Goal: Information Seeking & Learning: Learn about a topic

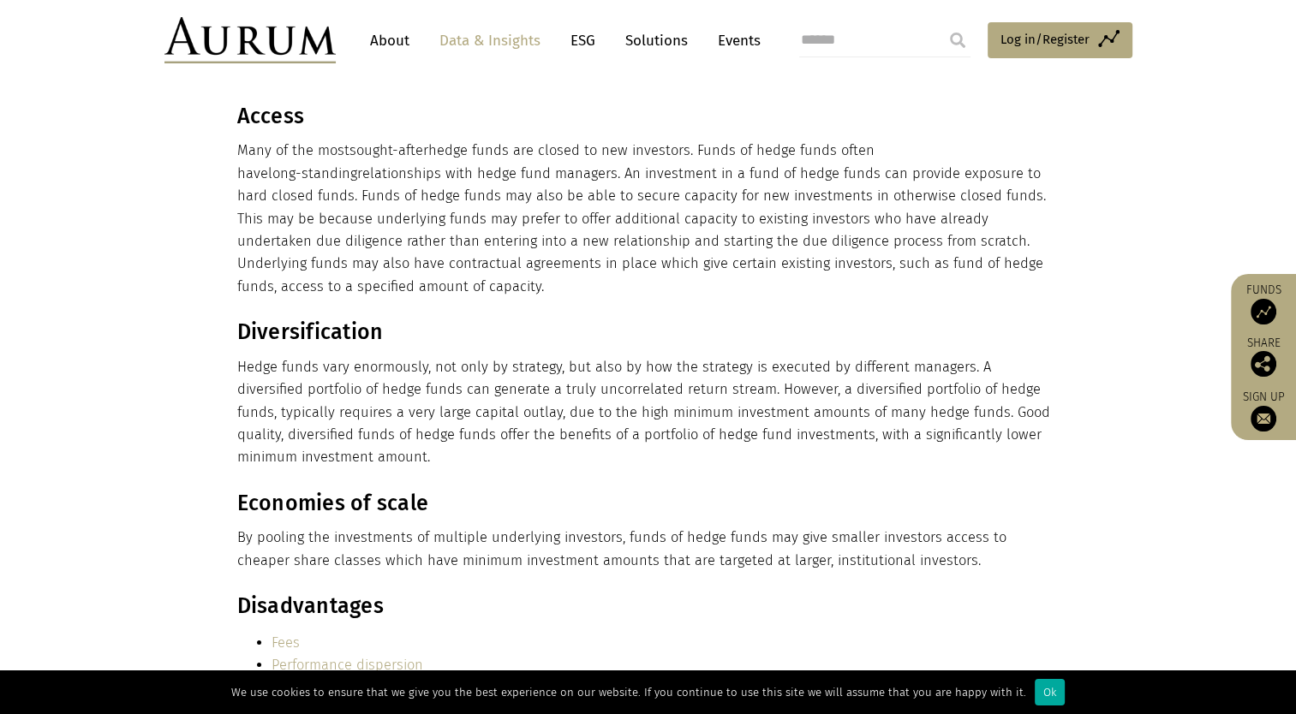
scroll to position [5255, 0]
click at [499, 34] on link "Data & Insights" at bounding box center [490, 41] width 118 height 32
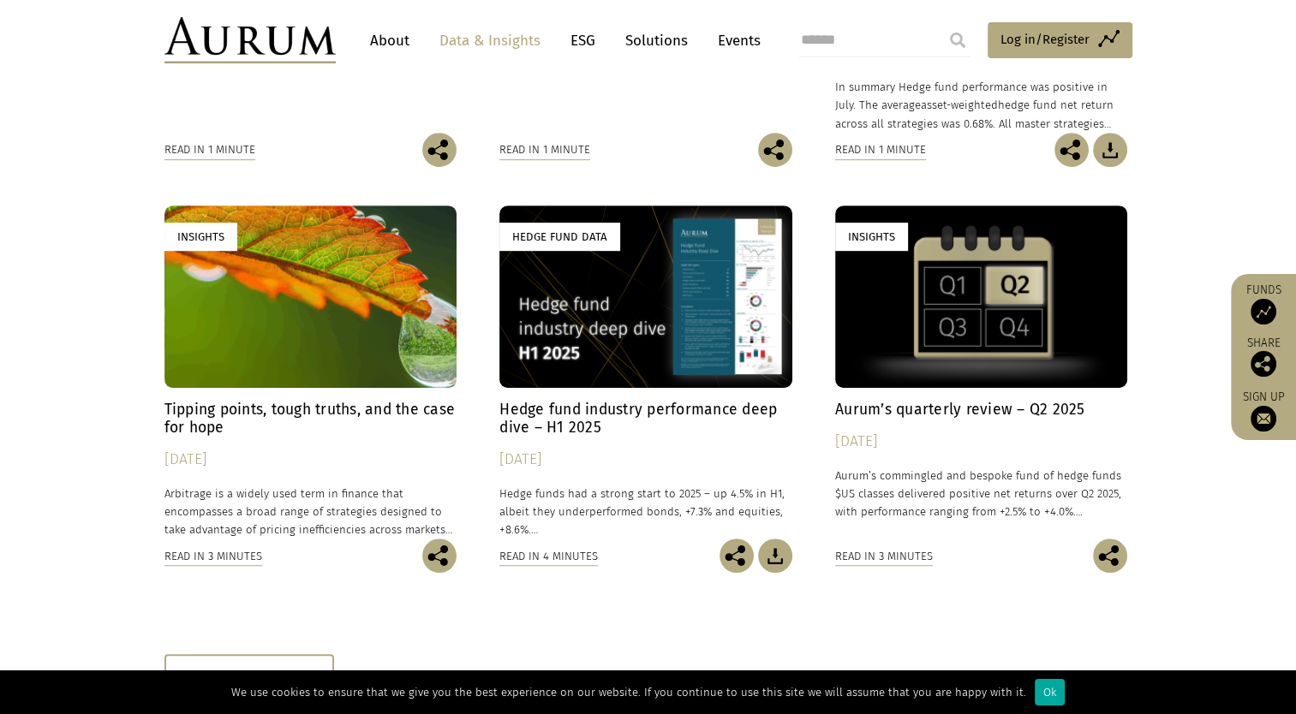
scroll to position [1085, 0]
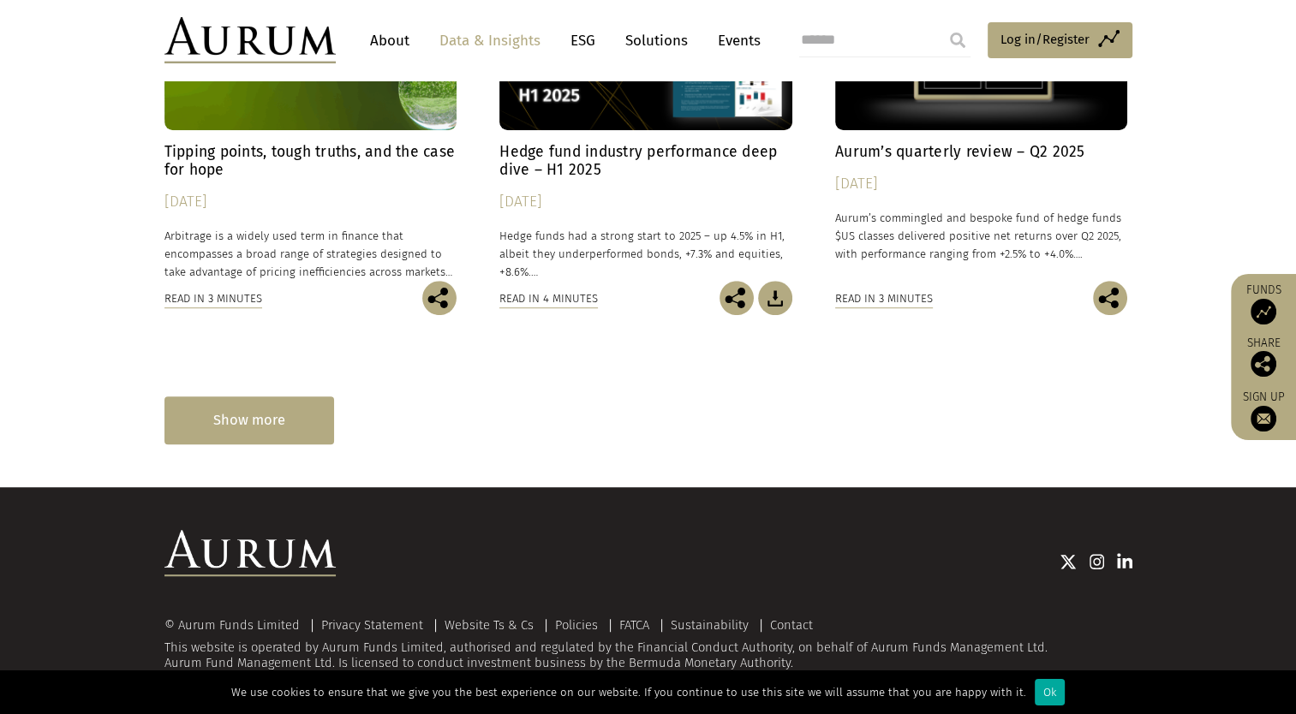
click at [269, 427] on div "Show more" at bounding box center [249, 420] width 170 height 47
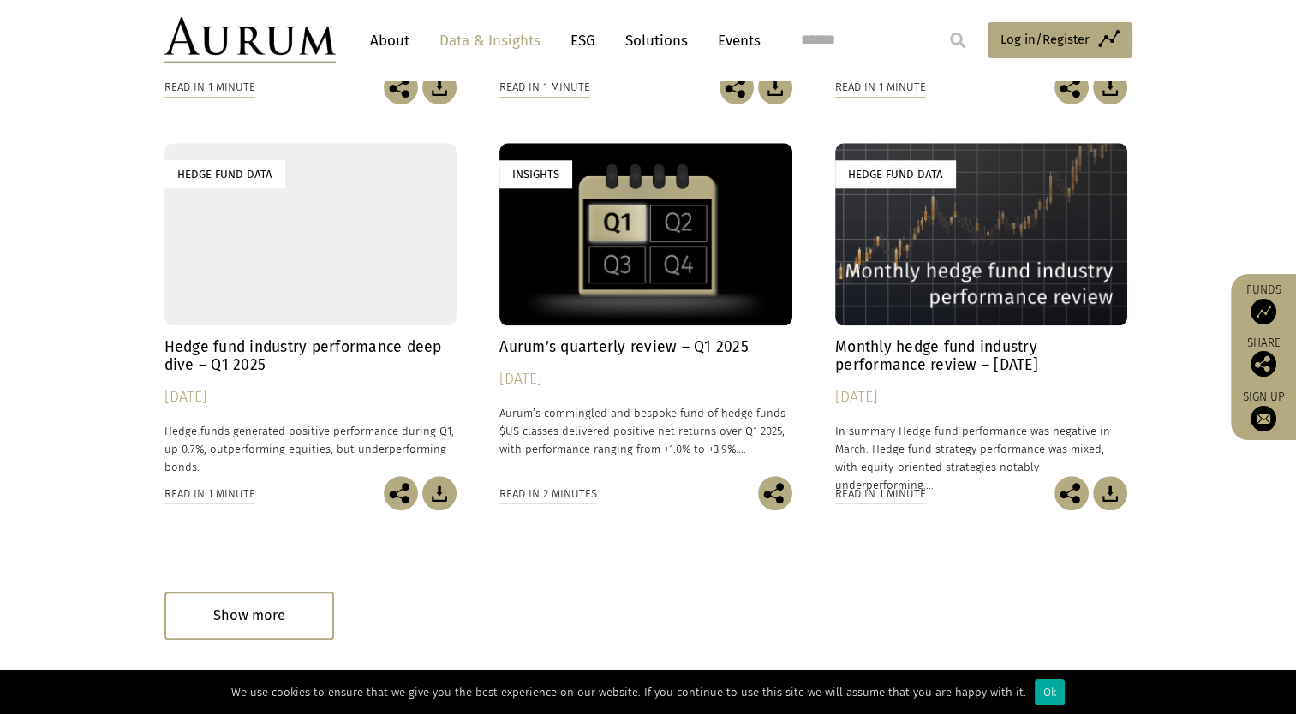
scroll to position [1898, 0]
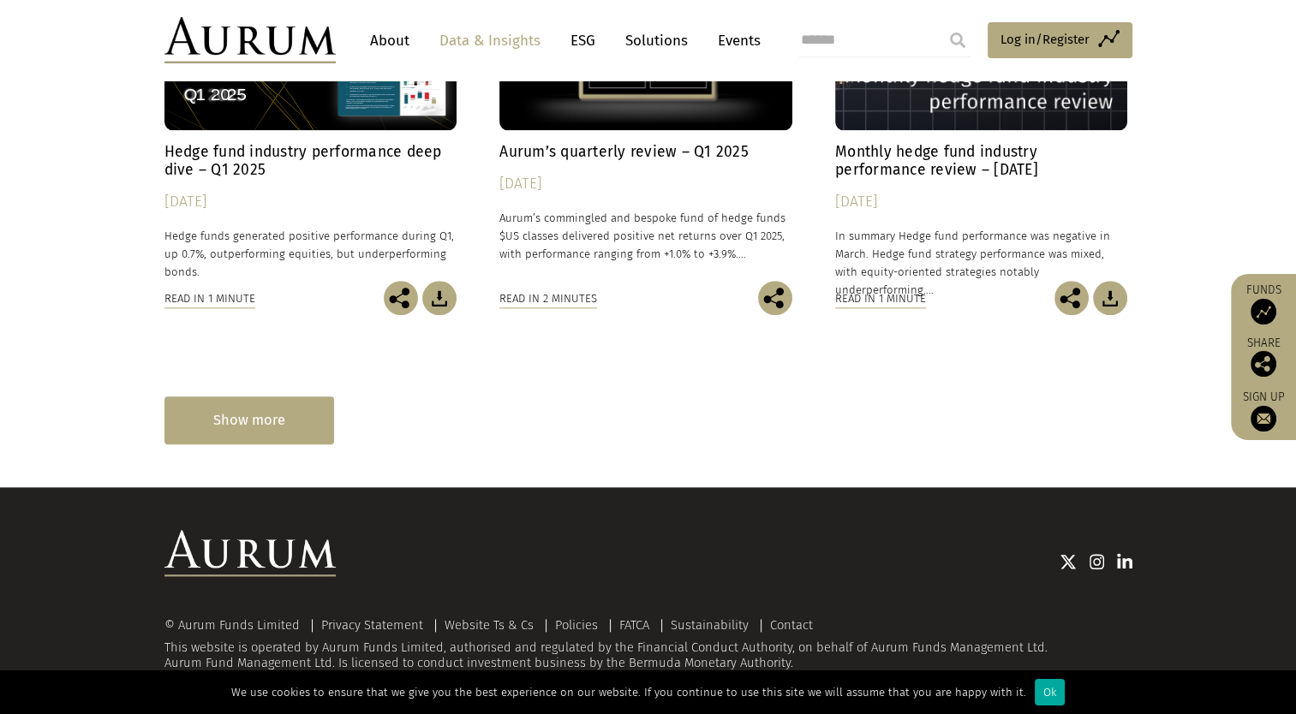
click at [268, 424] on div "Show more" at bounding box center [249, 420] width 170 height 47
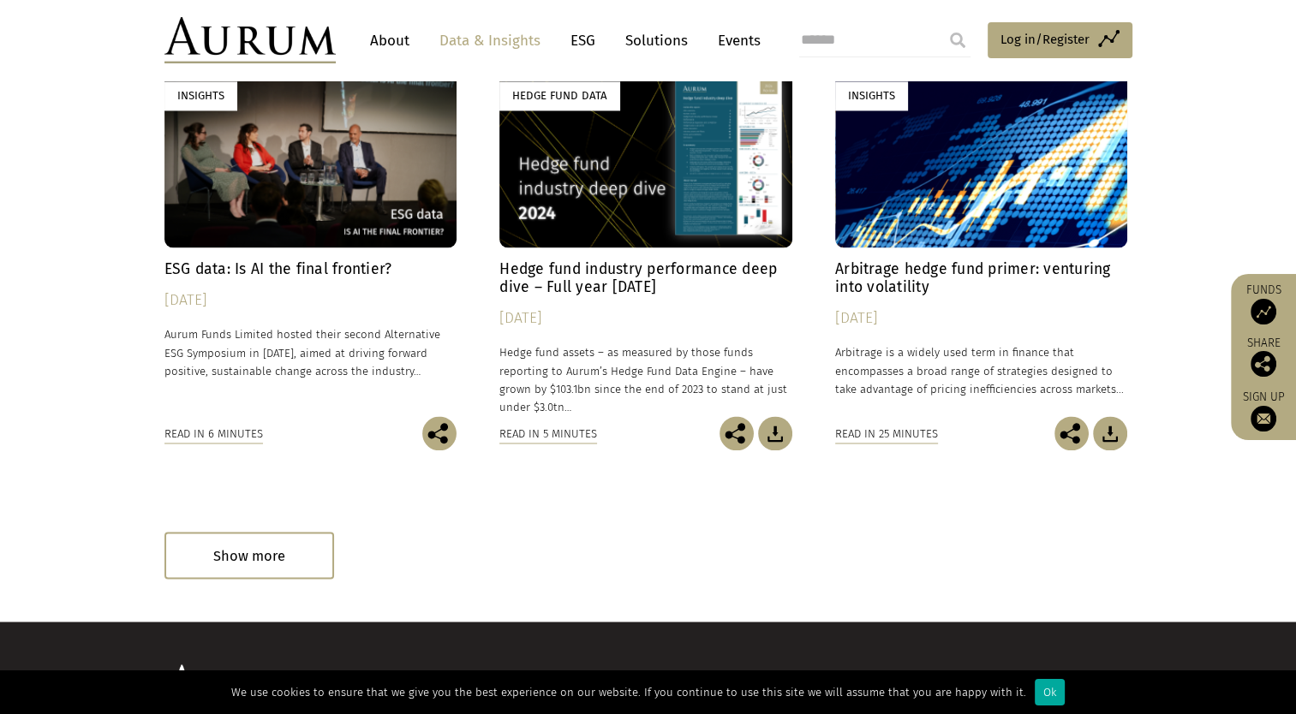
scroll to position [2819, 0]
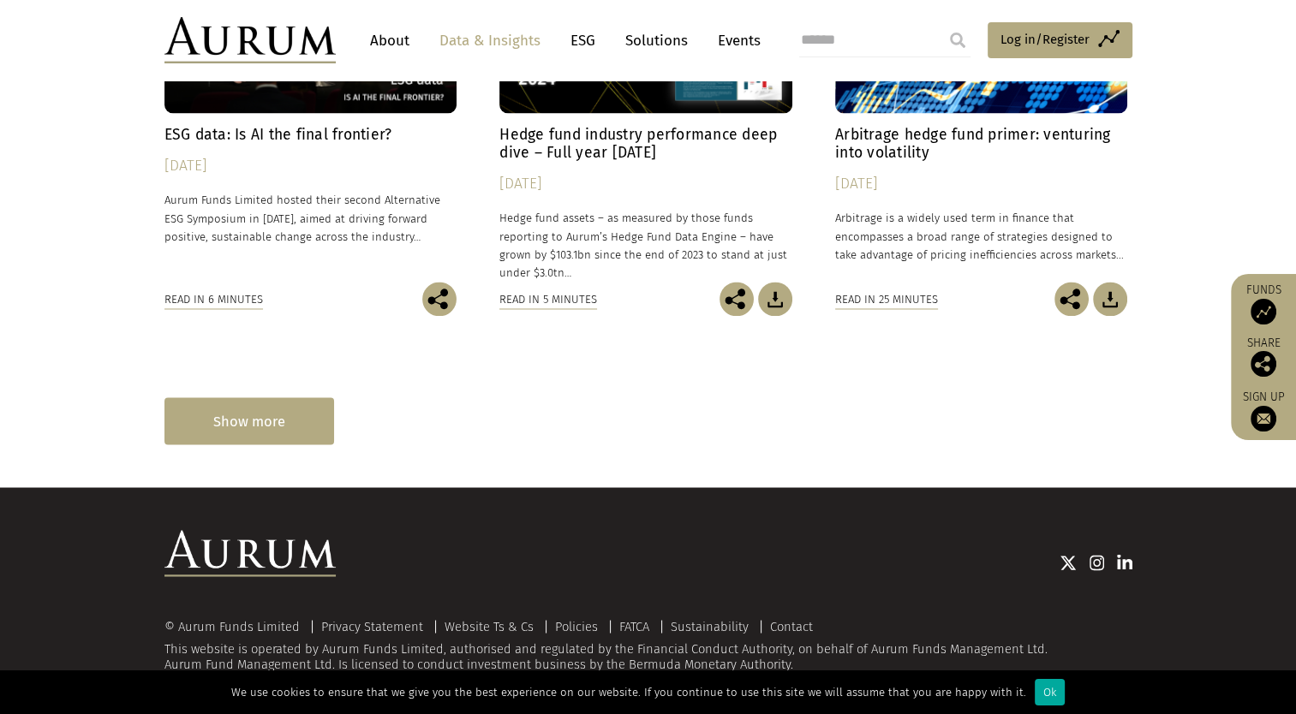
click at [248, 426] on div "Show more" at bounding box center [249, 421] width 170 height 47
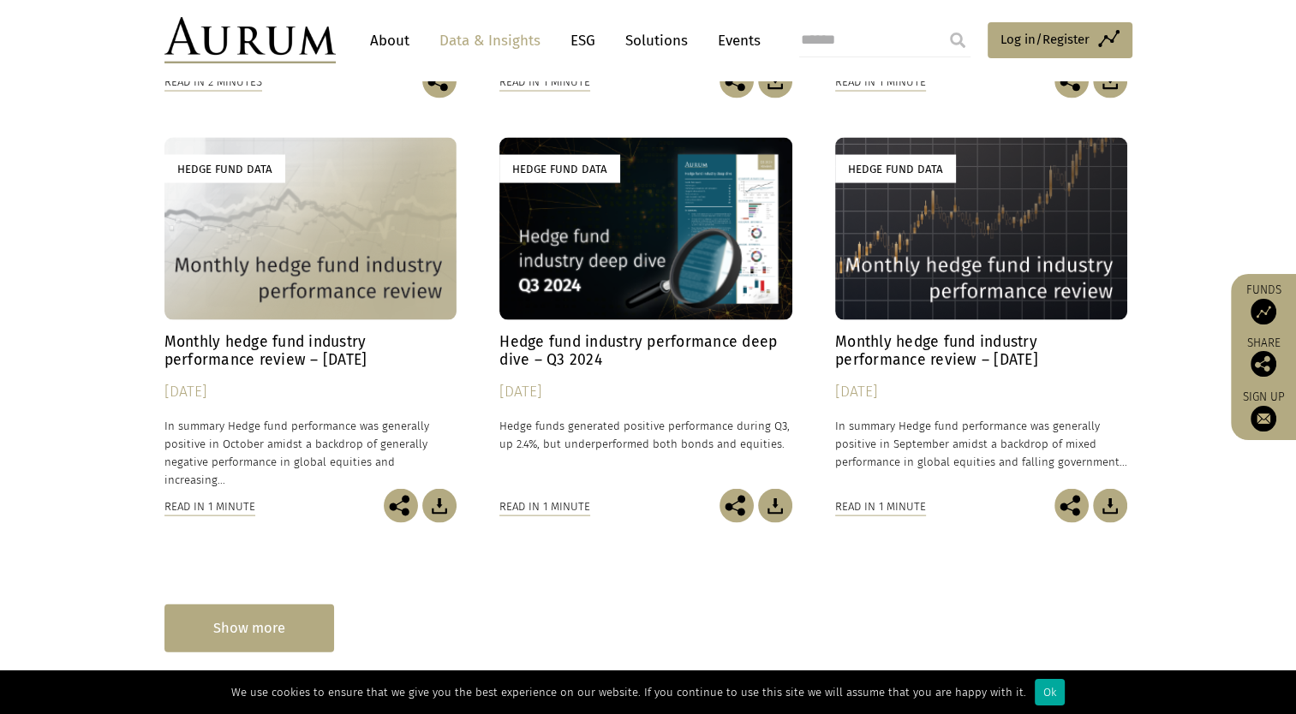
scroll to position [3652, 0]
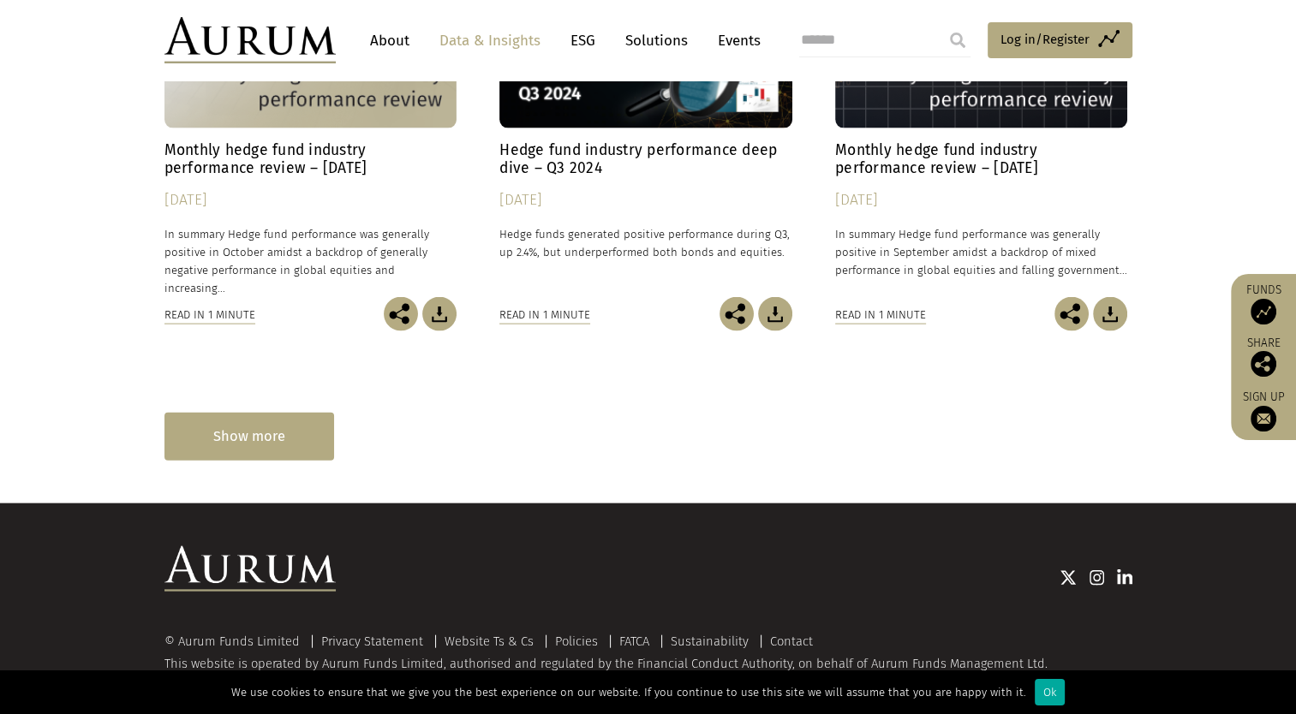
click at [241, 449] on div "Show more" at bounding box center [249, 436] width 170 height 47
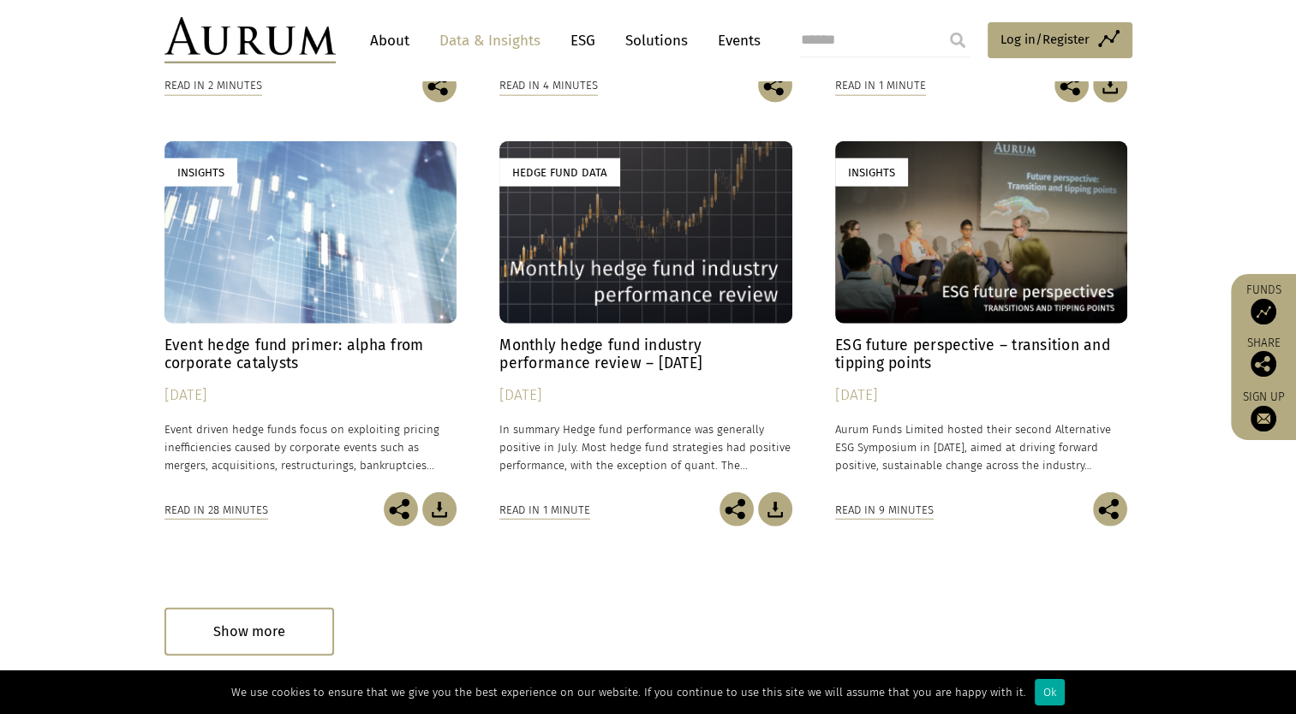
scroll to position [4307, 0]
